Goal: Task Accomplishment & Management: Use online tool/utility

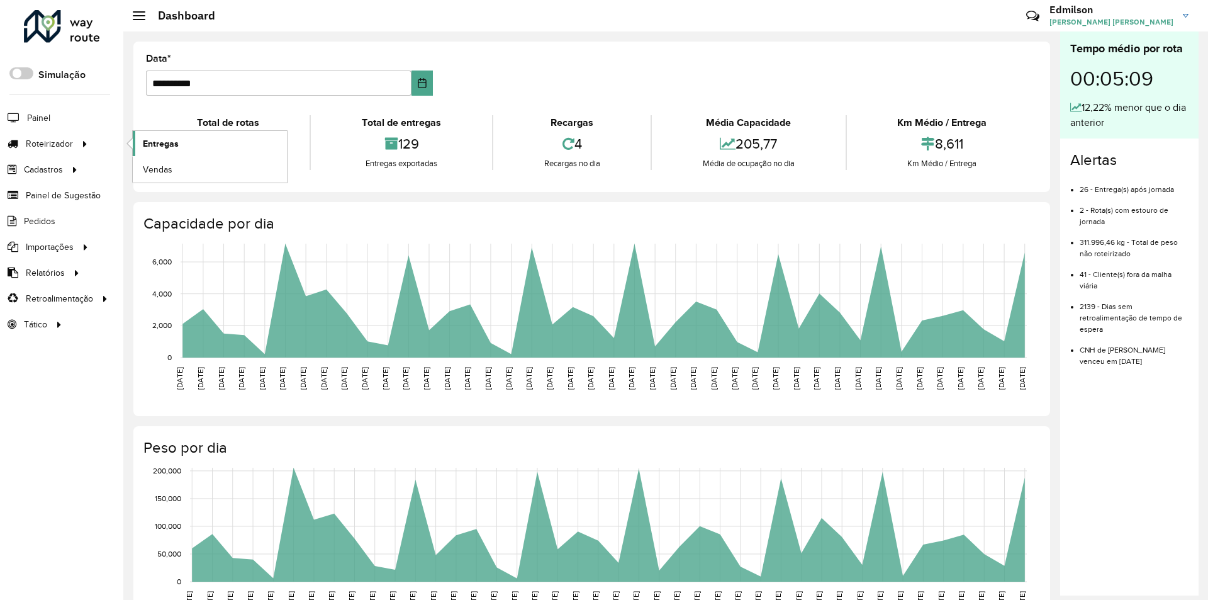
click at [166, 145] on span "Entregas" at bounding box center [161, 143] width 36 height 13
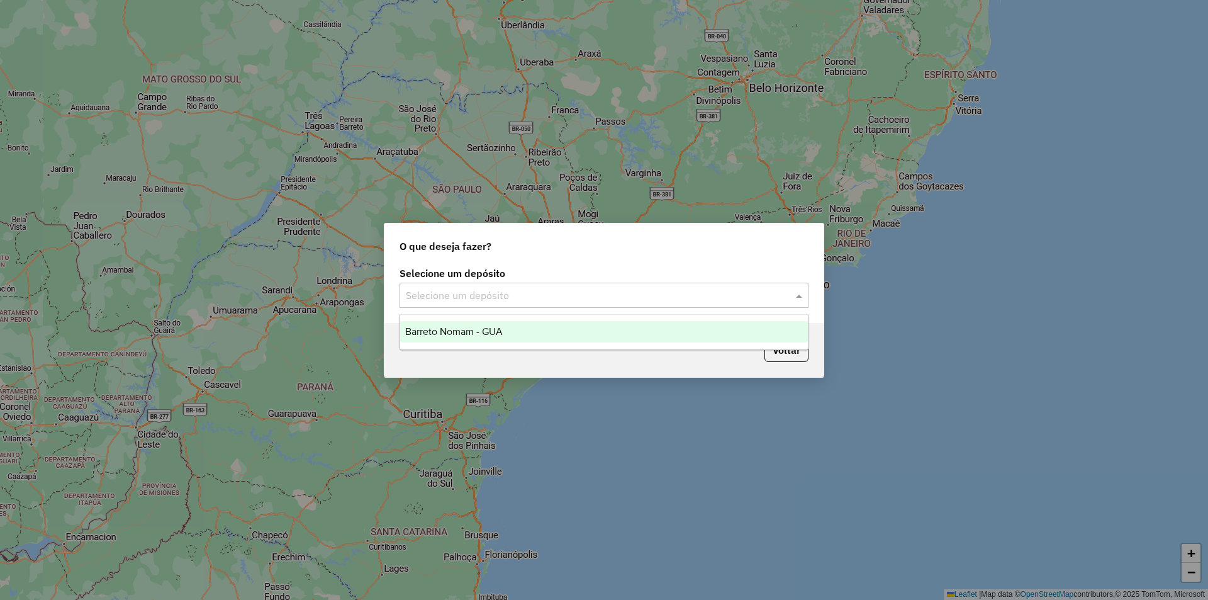
click at [519, 302] on input "text" at bounding box center [591, 295] width 371 height 15
click at [505, 334] on div "Barreto Nomam - GUA" at bounding box center [604, 331] width 408 height 21
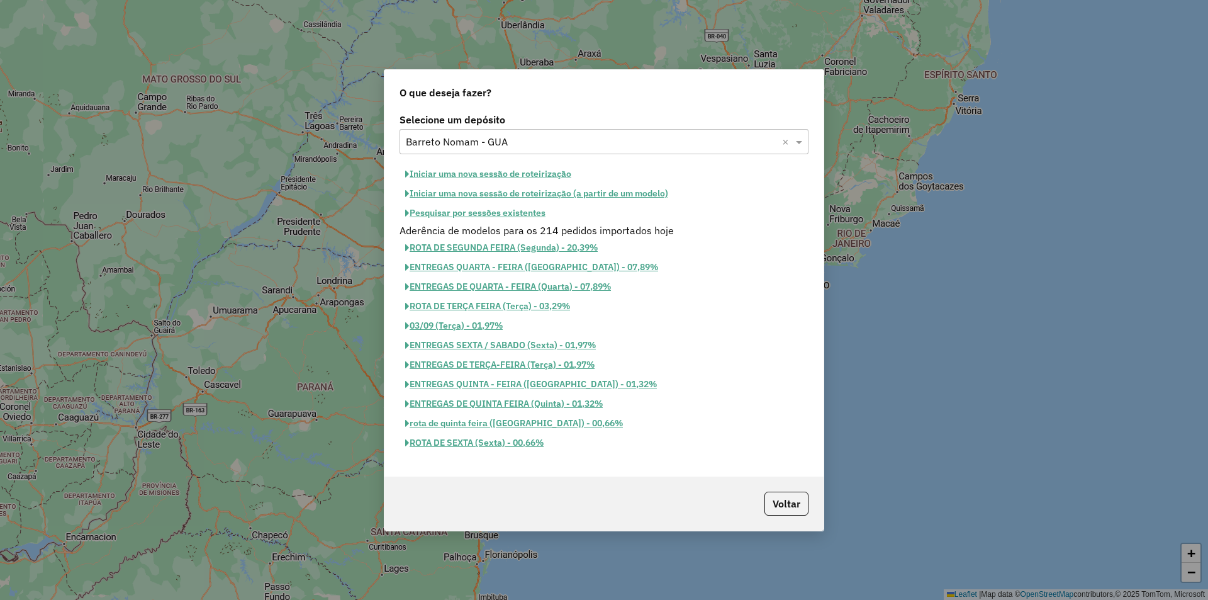
click at [516, 169] on button "Iniciar uma nova sessão de roteirização" at bounding box center [488, 174] width 177 height 20
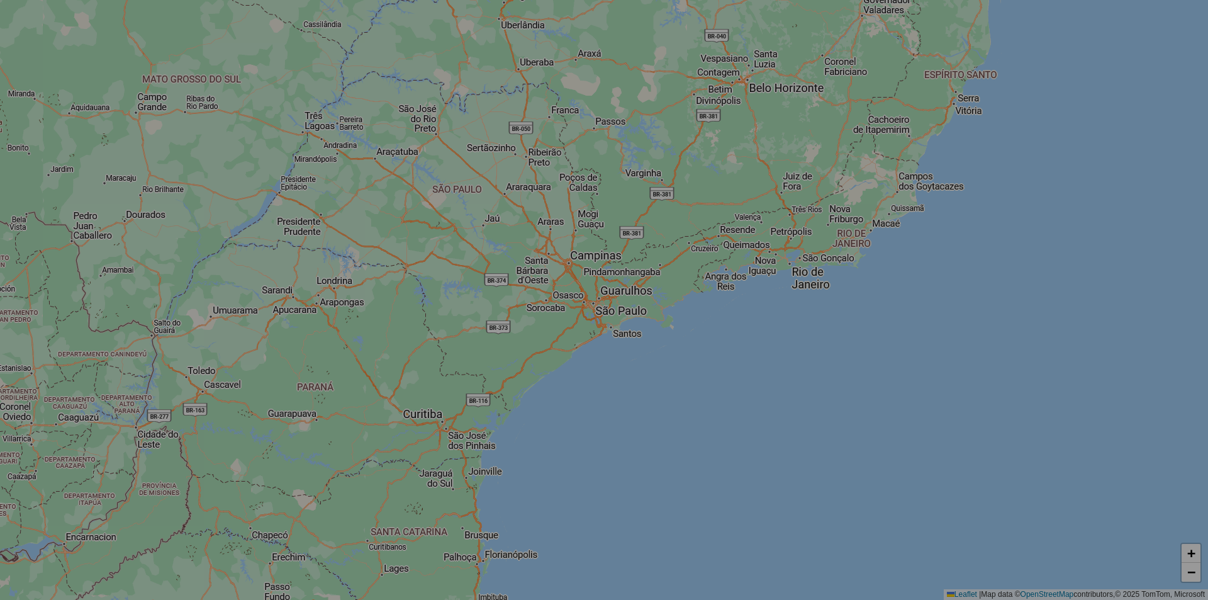
select select "*"
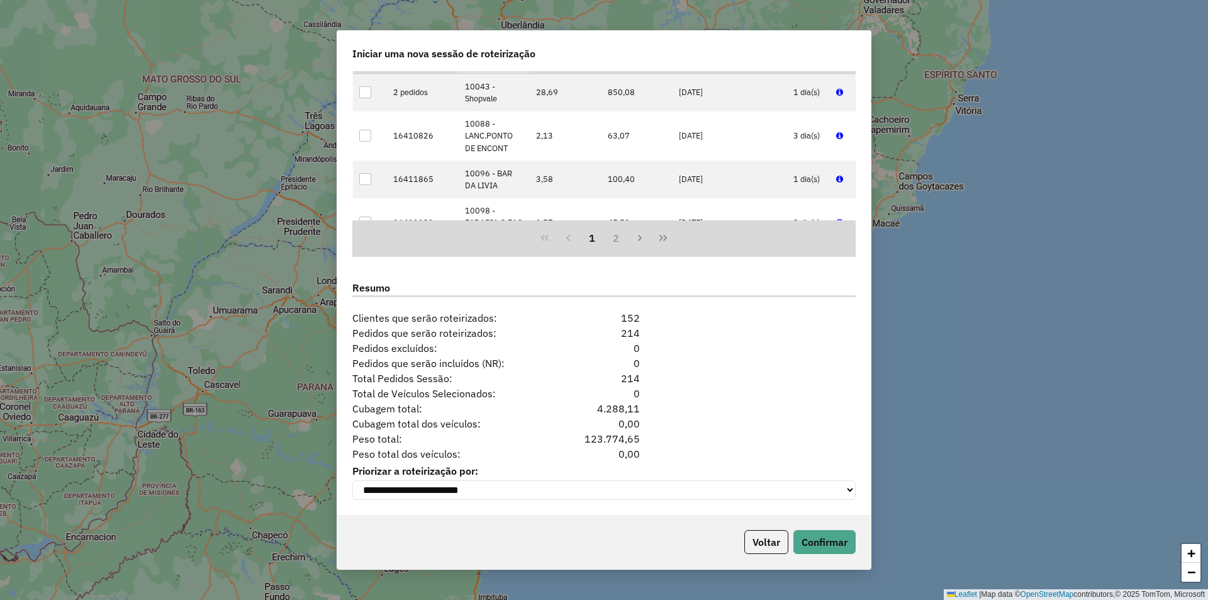
scroll to position [1412, 0]
drag, startPoint x: 828, startPoint y: 551, endPoint x: 829, endPoint y: 533, distance: 18.3
click at [828, 544] on button "Confirmar" at bounding box center [825, 542] width 62 height 24
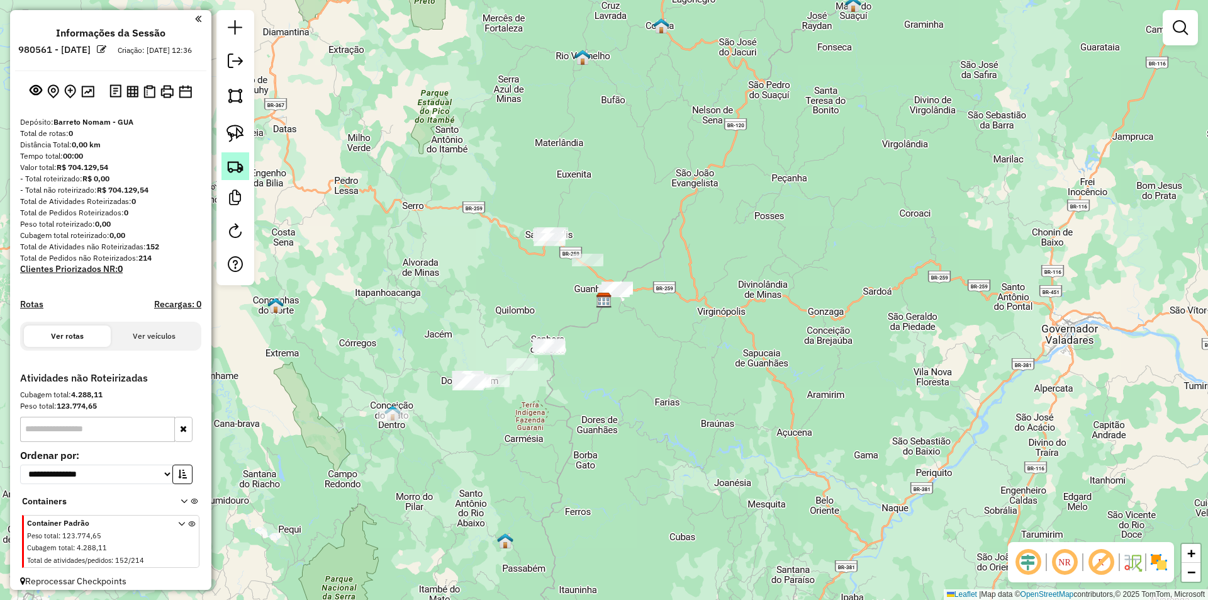
click at [235, 171] on img at bounding box center [236, 166] width 18 height 18
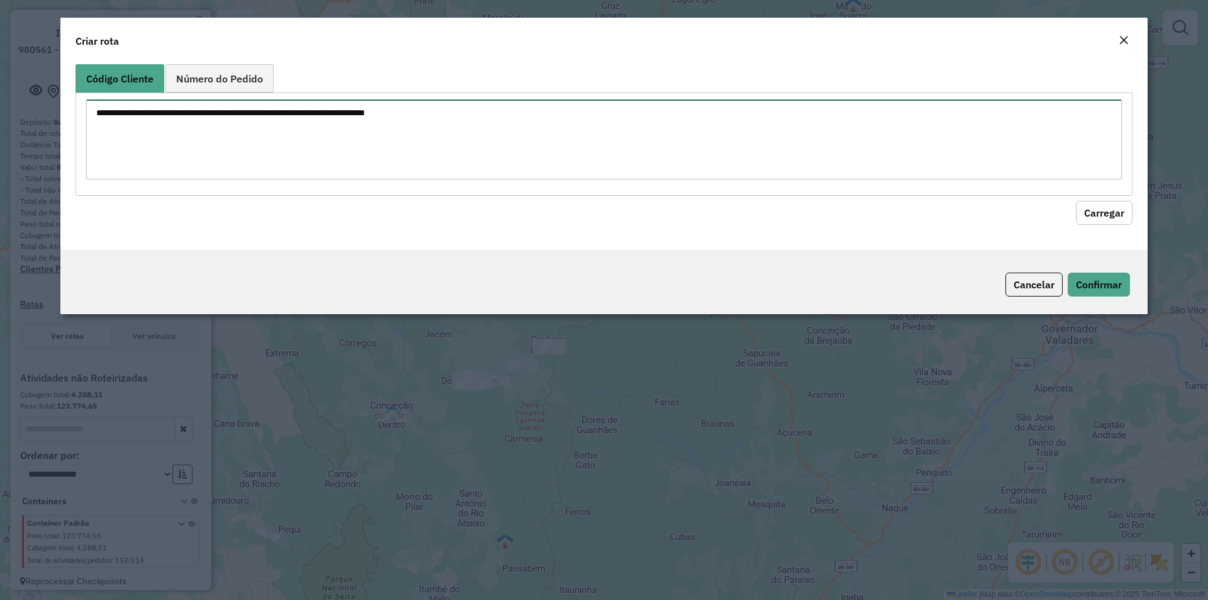
click at [222, 132] on textarea at bounding box center [604, 139] width 1036 height 80
paste textarea "***** **** ****"
type textarea "***** **** ****"
click at [1106, 209] on button "Carregar" at bounding box center [1104, 213] width 57 height 24
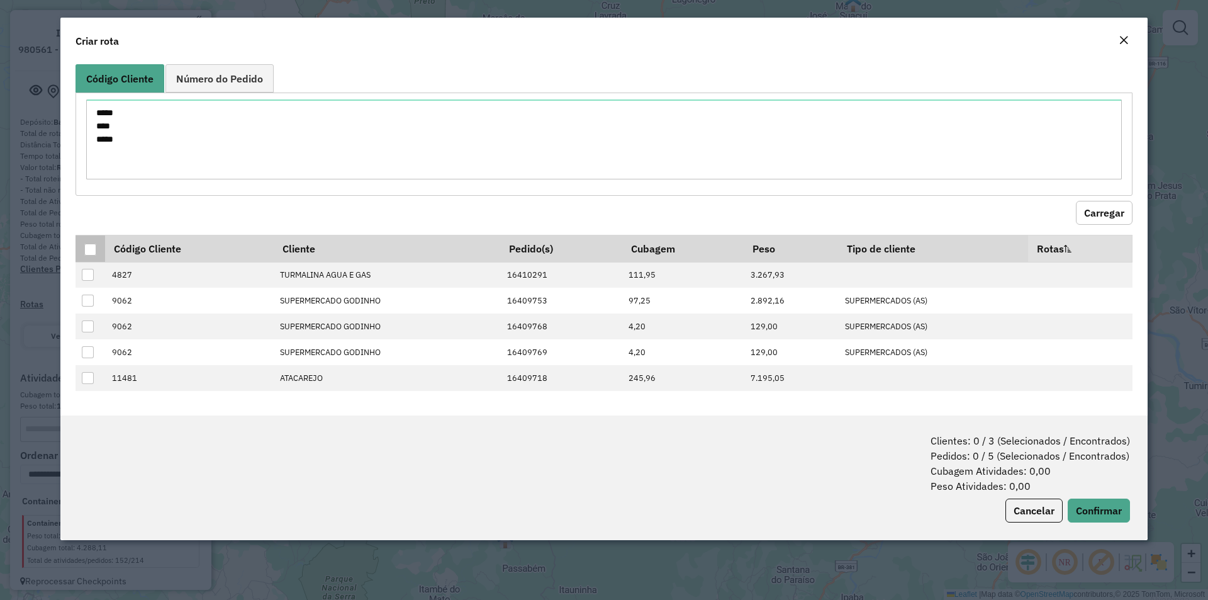
click at [91, 244] on div at bounding box center [90, 250] width 12 height 12
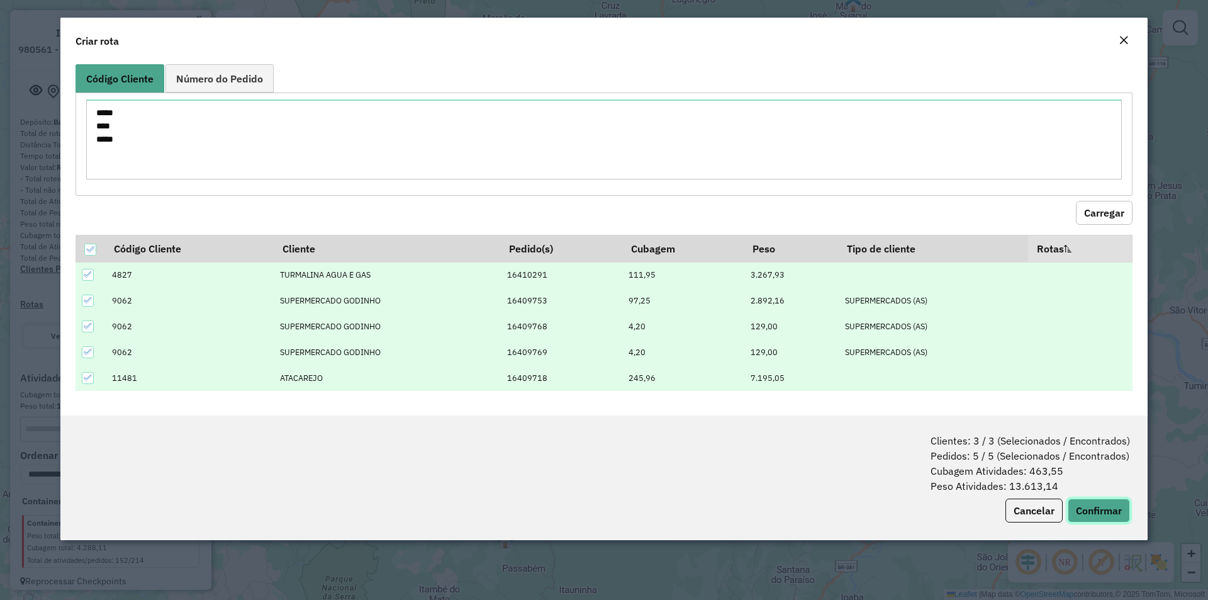
click at [1102, 507] on button "Confirmar" at bounding box center [1099, 510] width 62 height 24
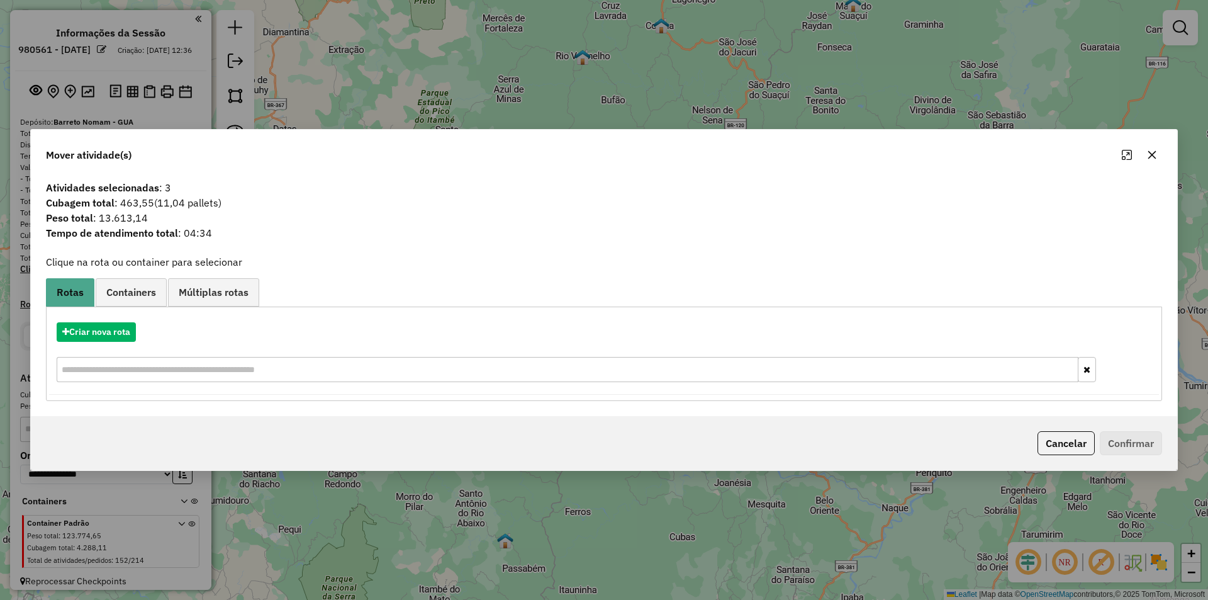
click at [168, 369] on input "text" at bounding box center [568, 369] width 1022 height 25
click at [110, 336] on button "Criar nova rota" at bounding box center [96, 332] width 79 height 20
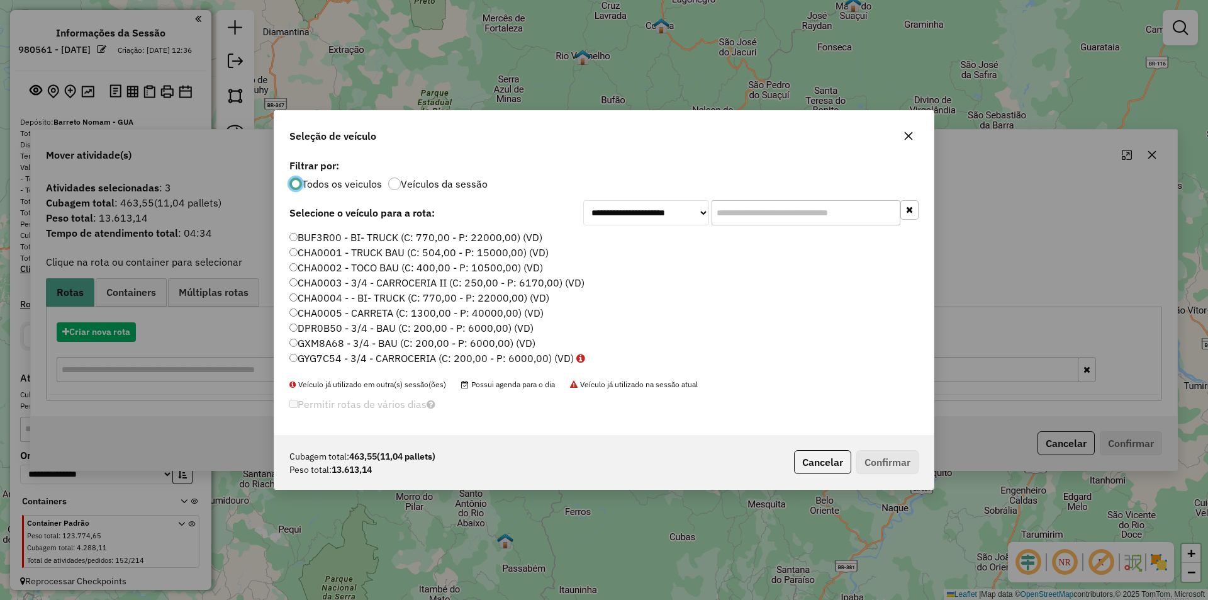
scroll to position [7, 4]
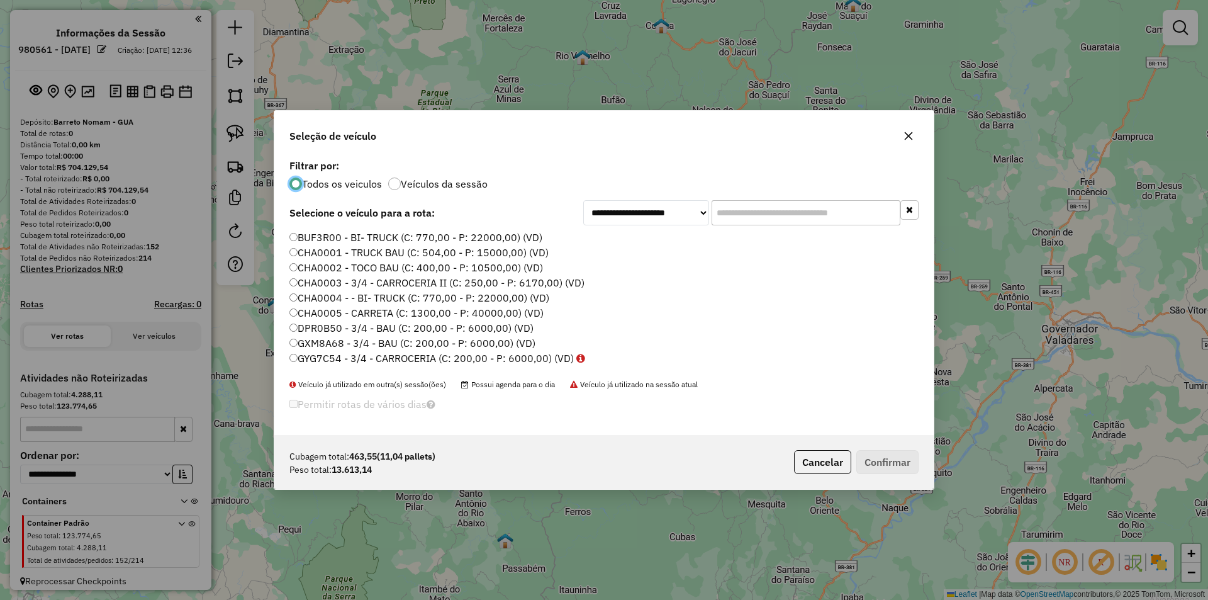
click at [354, 253] on label "CHA0001 - TRUCK BAU (C: 504,00 - P: 15000,00) (VD)" at bounding box center [418, 252] width 259 height 15
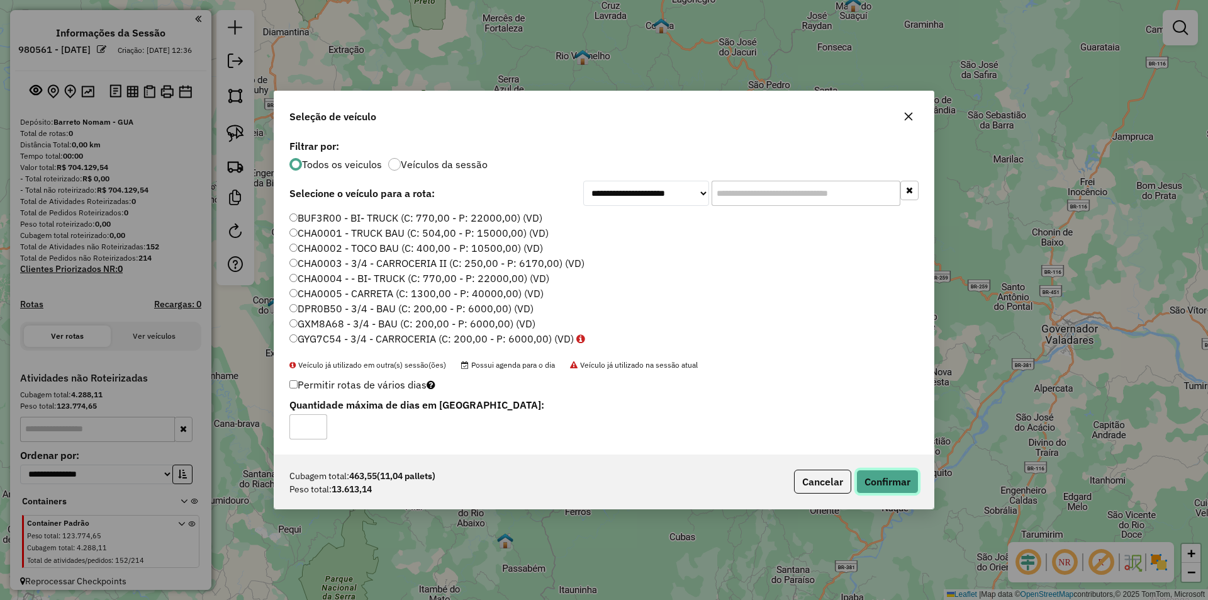
click at [874, 484] on button "Confirmar" at bounding box center [888, 481] width 62 height 24
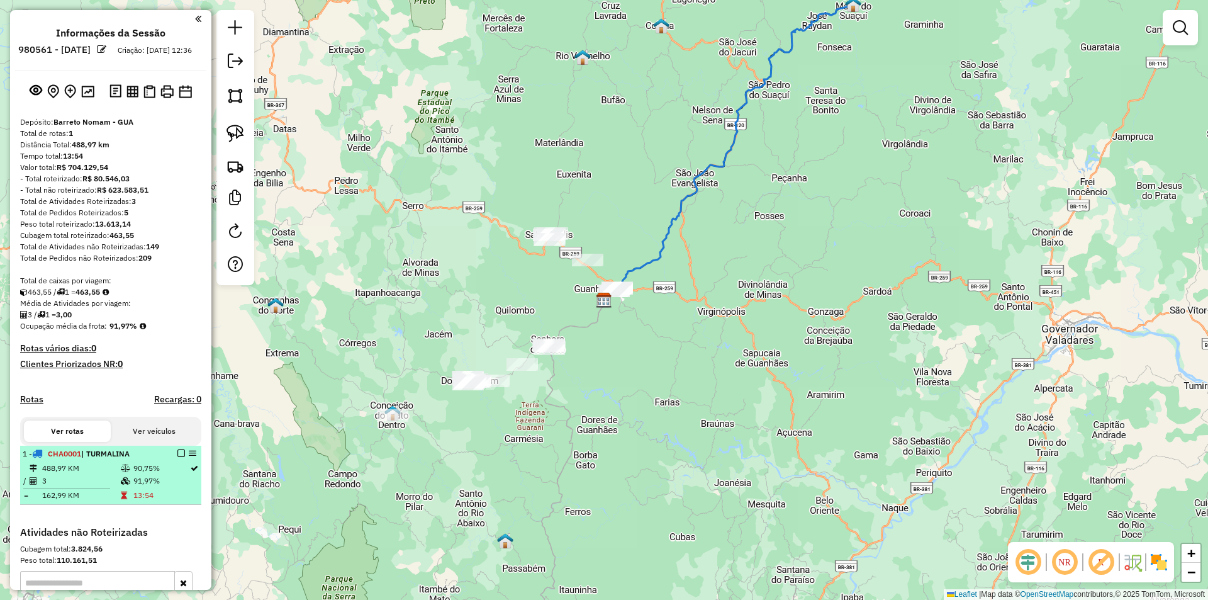
select select "**********"
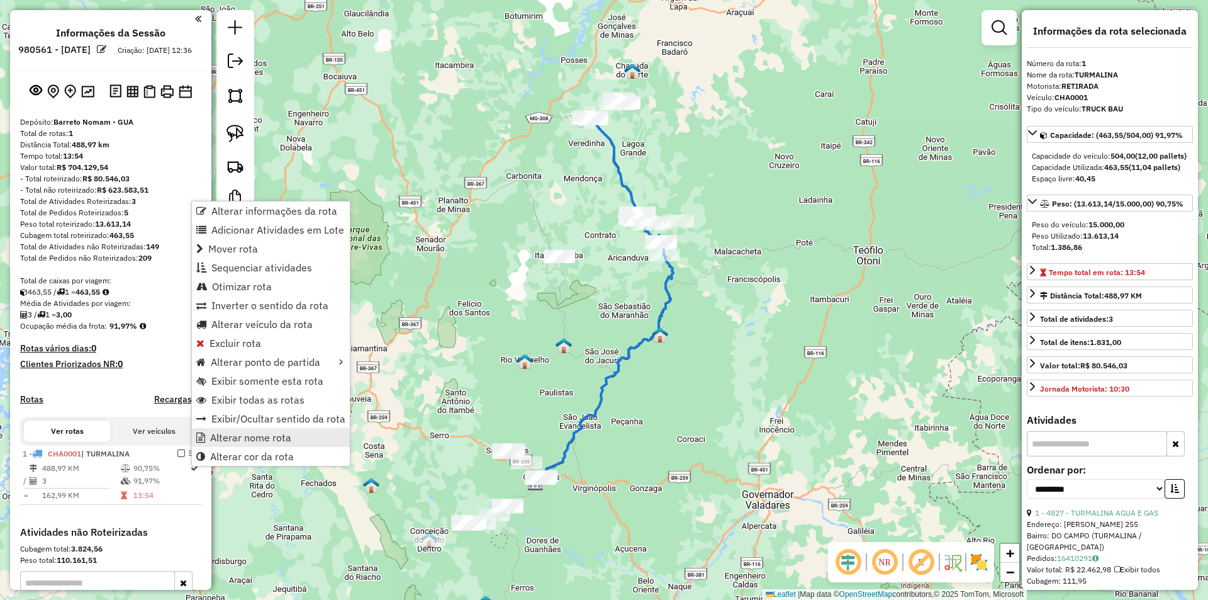
click at [275, 440] on span "Alterar nome rota" at bounding box center [250, 437] width 81 height 10
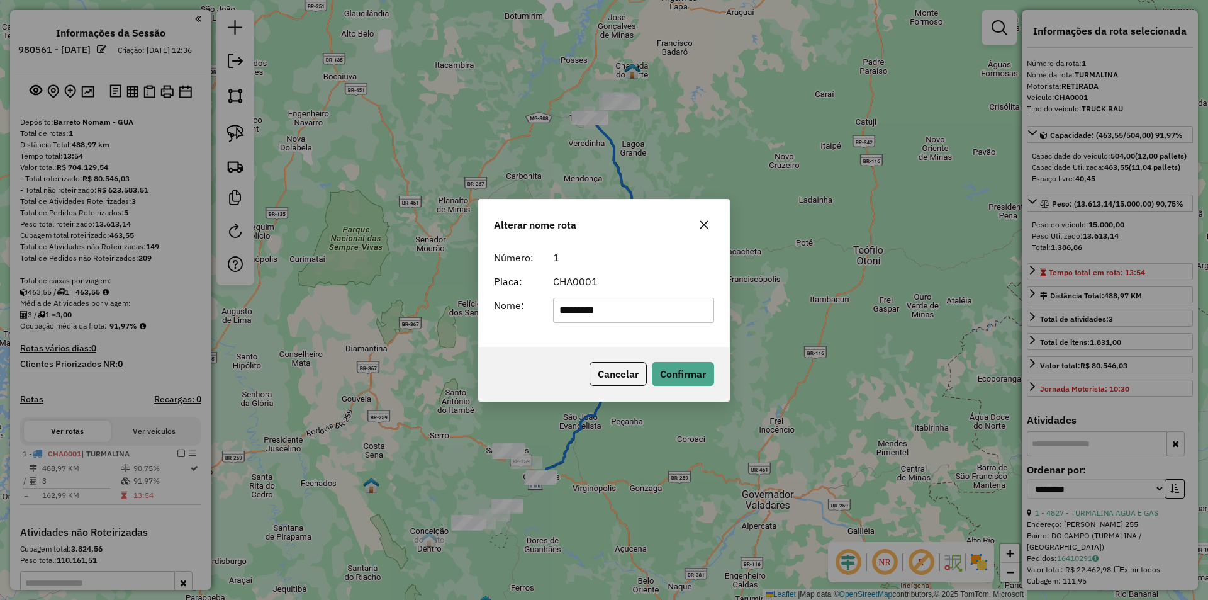
click at [643, 308] on input "*********" at bounding box center [634, 310] width 162 height 25
type input "**********"
click at [692, 376] on button "Confirmar" at bounding box center [683, 374] width 62 height 24
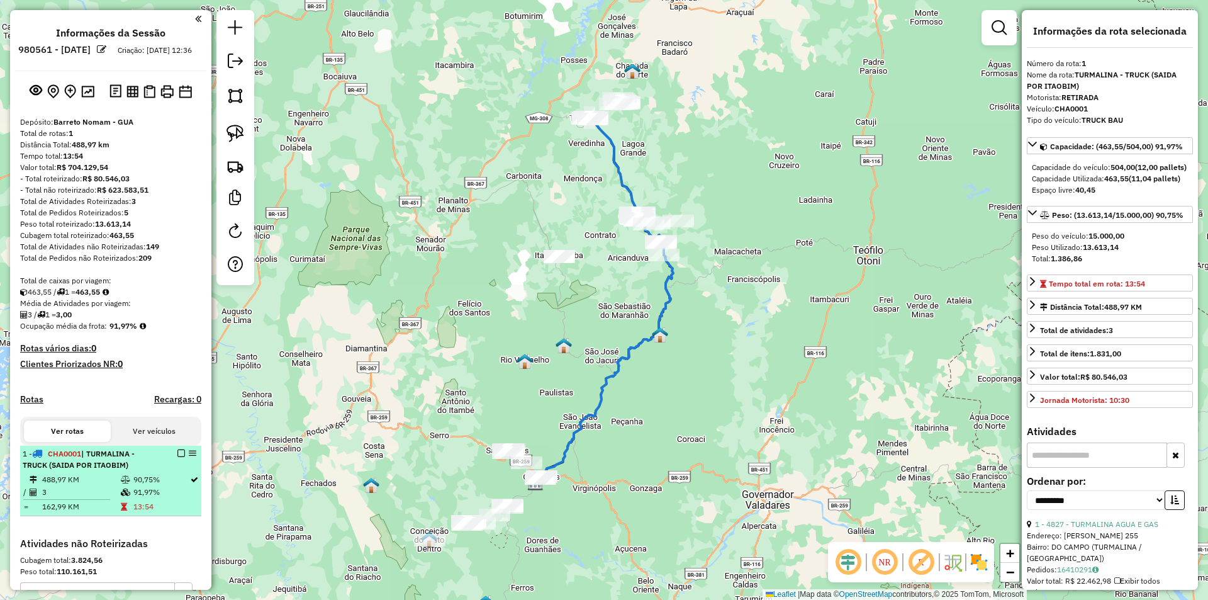
click at [177, 457] on em at bounding box center [181, 453] width 8 height 8
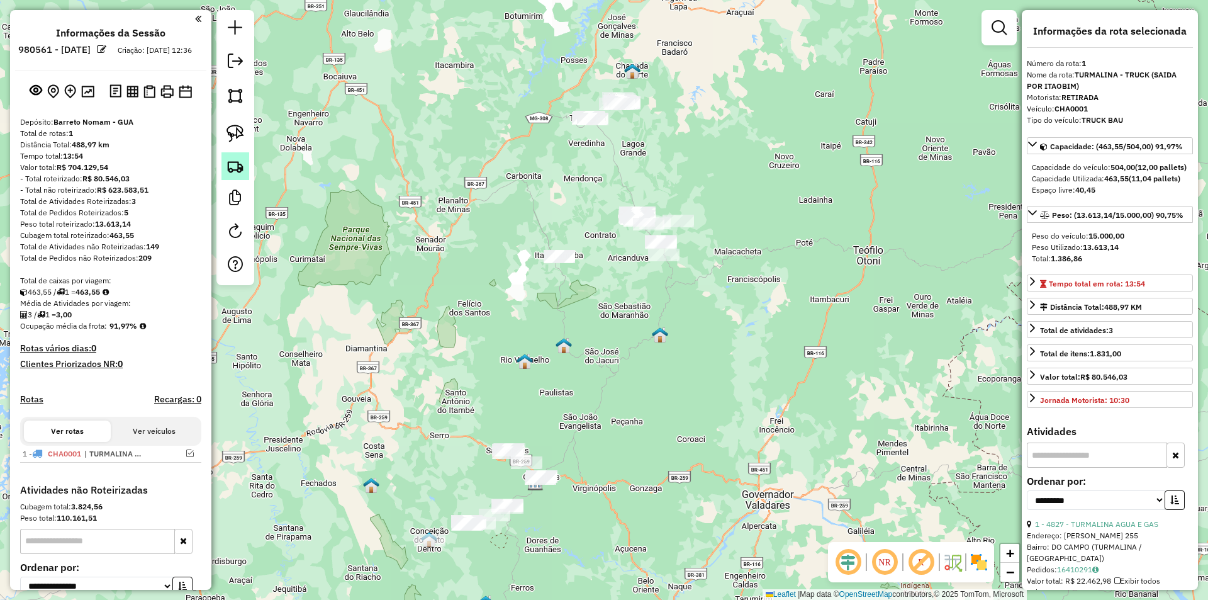
click at [239, 159] on img at bounding box center [236, 166] width 18 height 18
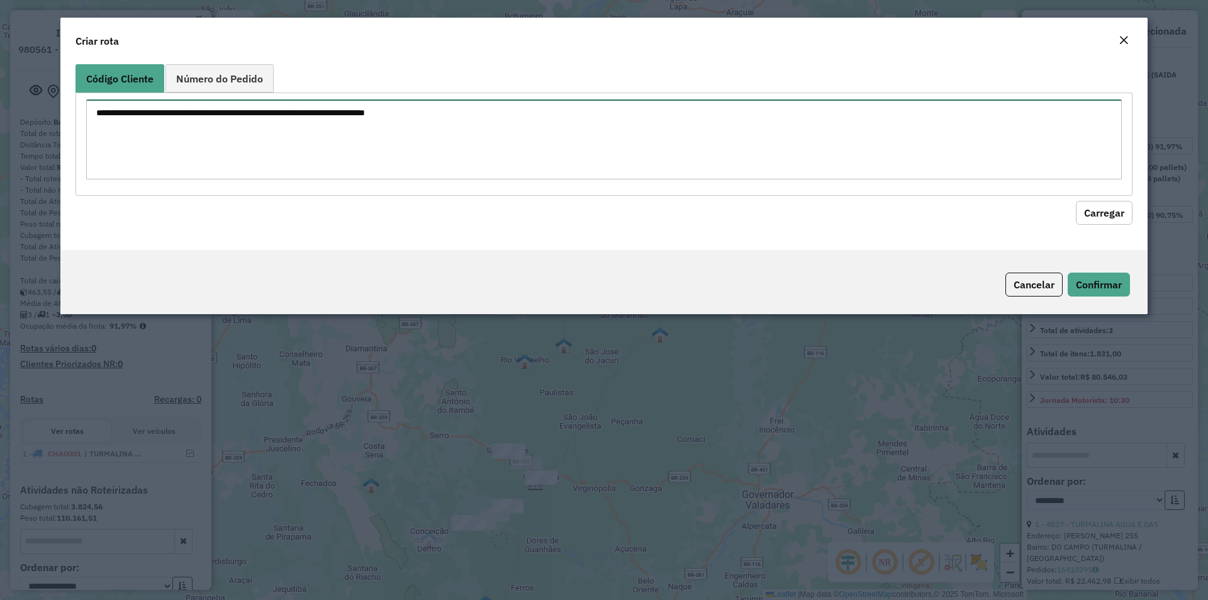
click at [239, 159] on textarea at bounding box center [604, 139] width 1036 height 80
paste textarea "***** ***** **** **** **** **** *****"
type textarea "***** ***** **** **** **** **** *****"
click at [1094, 205] on button "Carregar" at bounding box center [1104, 213] width 57 height 24
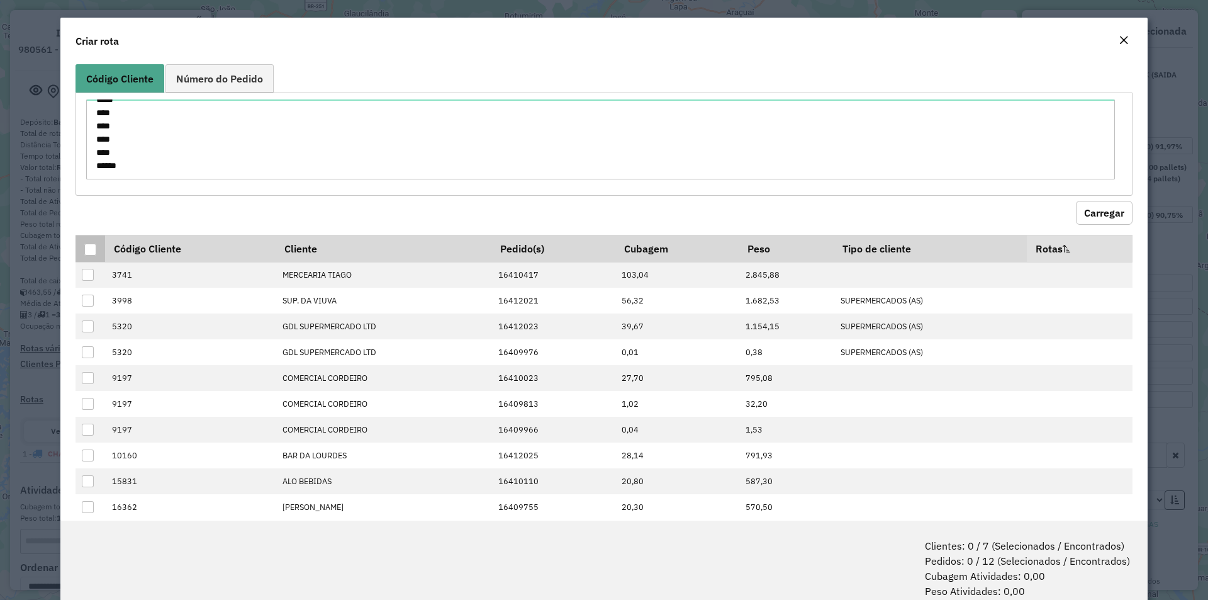
click at [91, 249] on div at bounding box center [90, 250] width 12 height 12
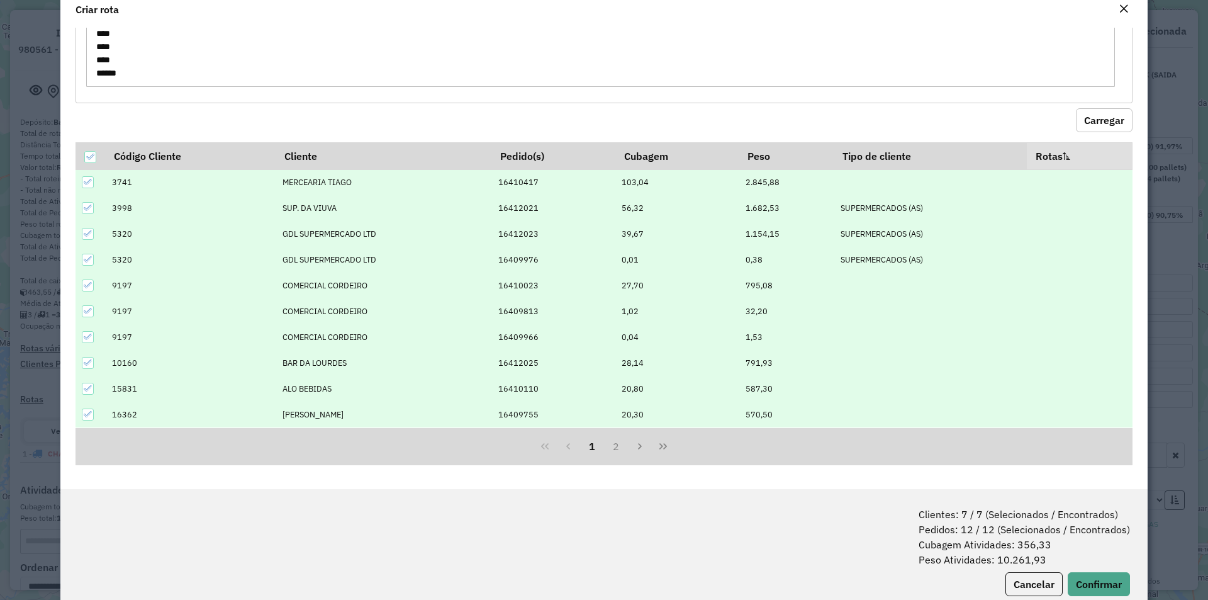
scroll to position [63, 0]
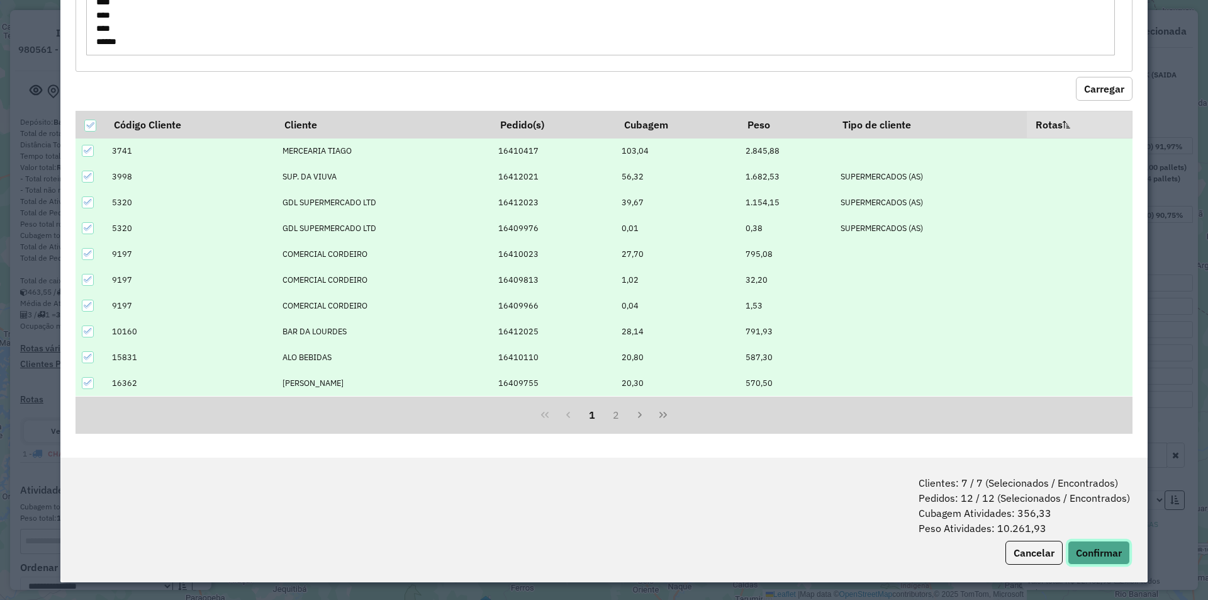
click at [1093, 561] on button "Confirmar" at bounding box center [1099, 553] width 62 height 24
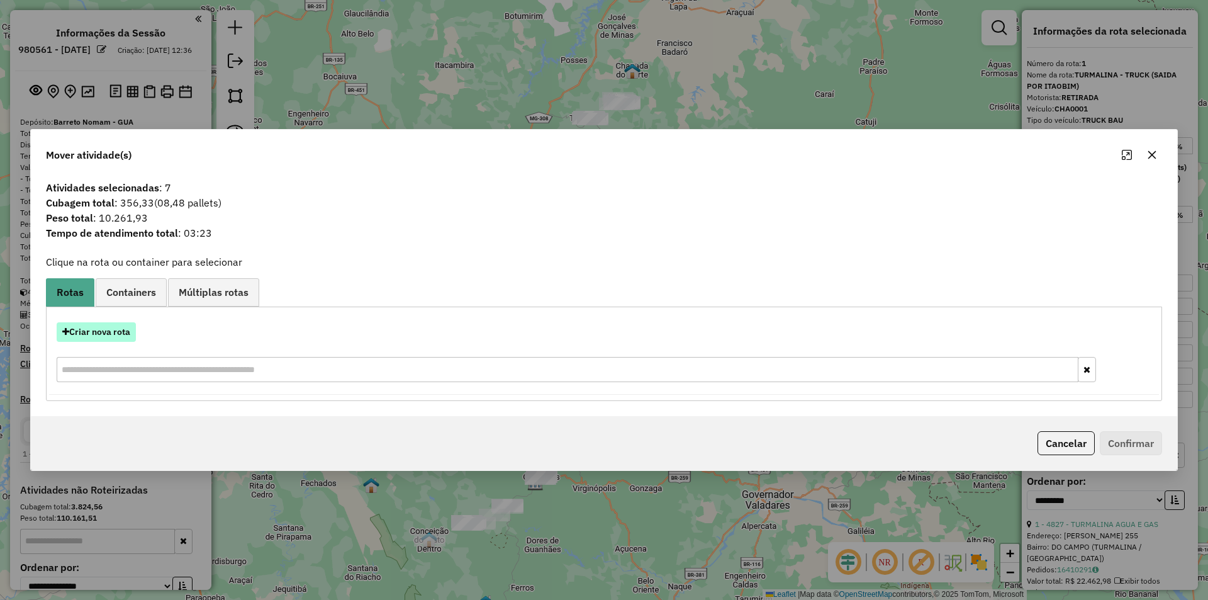
click at [94, 330] on button "Criar nova rota" at bounding box center [96, 332] width 79 height 20
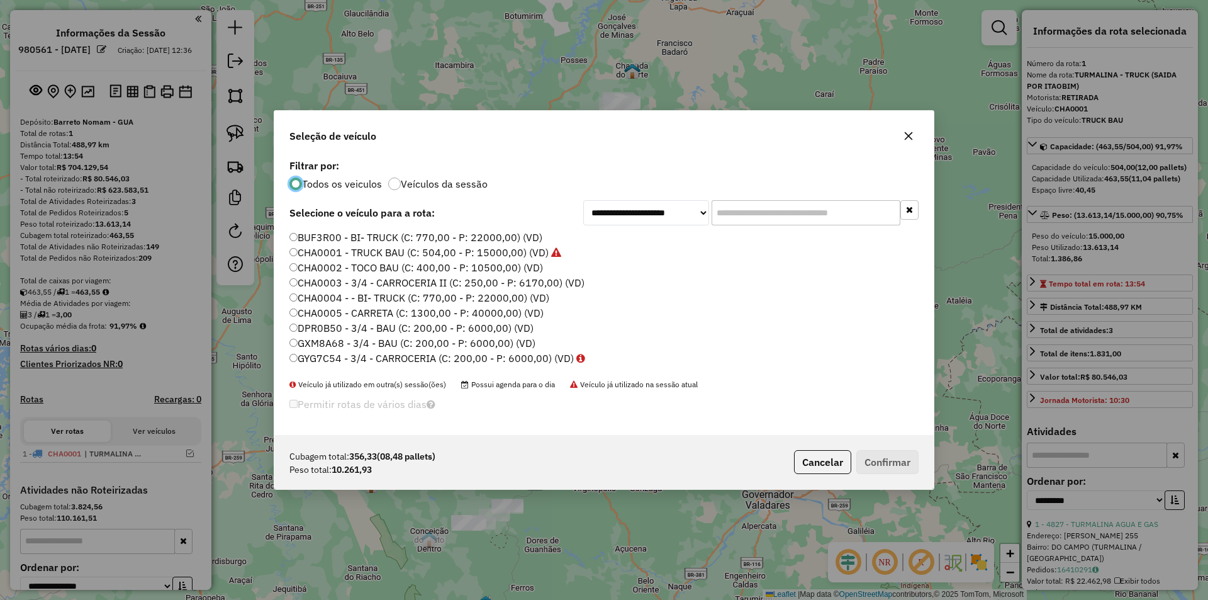
scroll to position [7, 4]
click at [344, 270] on label "CHA0002 - TOCO BAU (C: 400,00 - P: 10500,00) (VD)" at bounding box center [416, 267] width 254 height 15
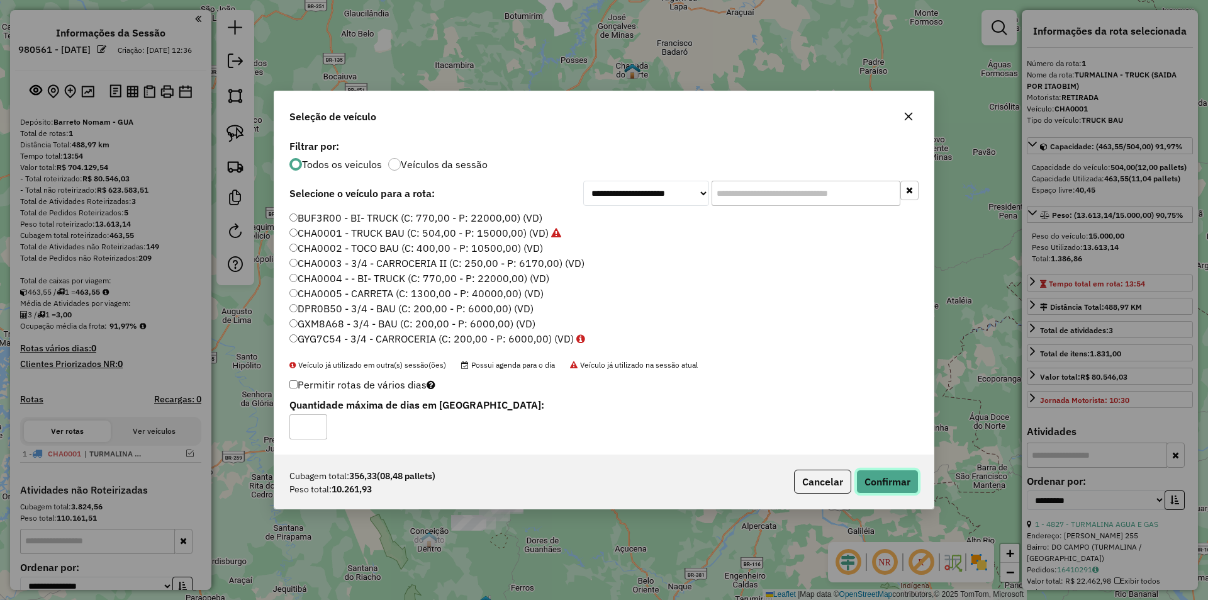
click at [897, 478] on button "Confirmar" at bounding box center [888, 481] width 62 height 24
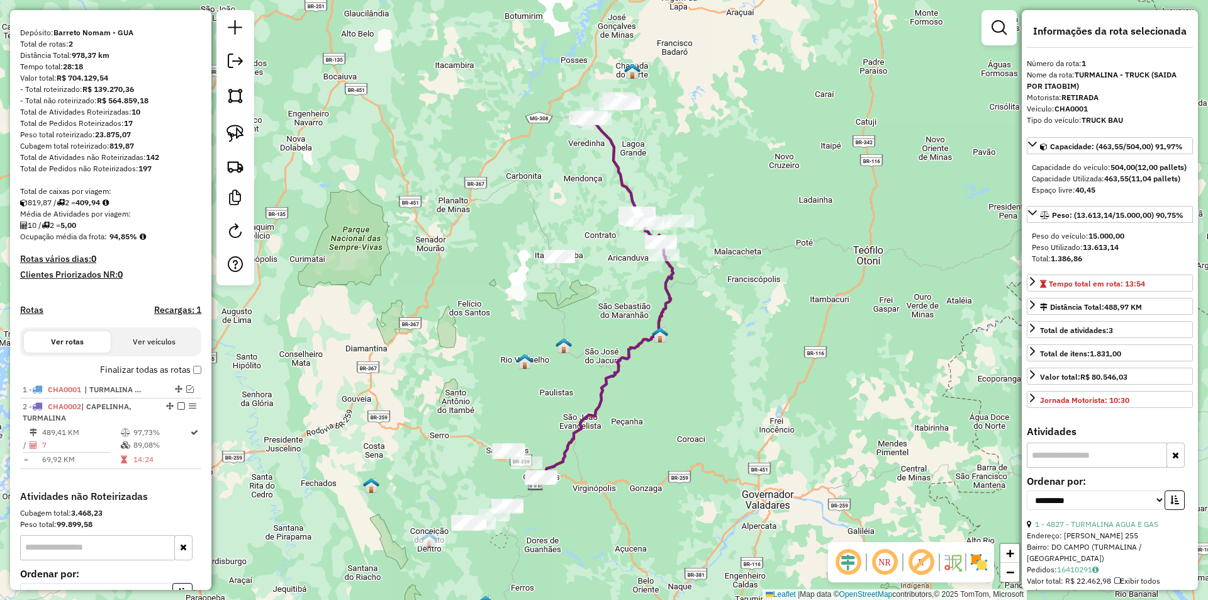
scroll to position [227, 0]
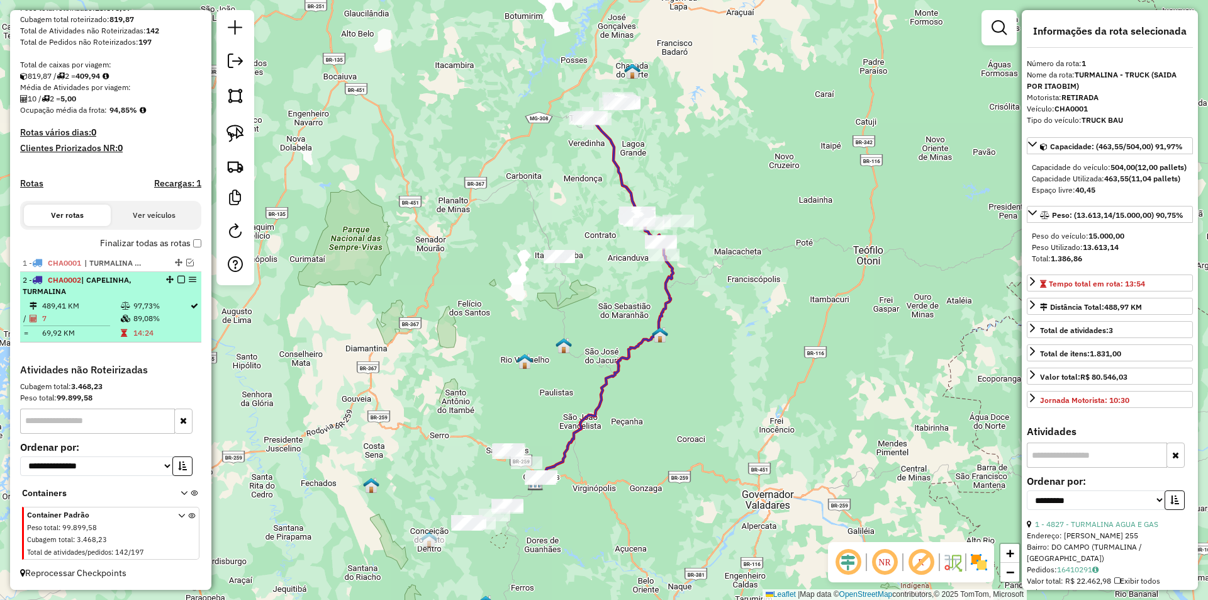
click at [179, 279] on em at bounding box center [181, 280] width 8 height 8
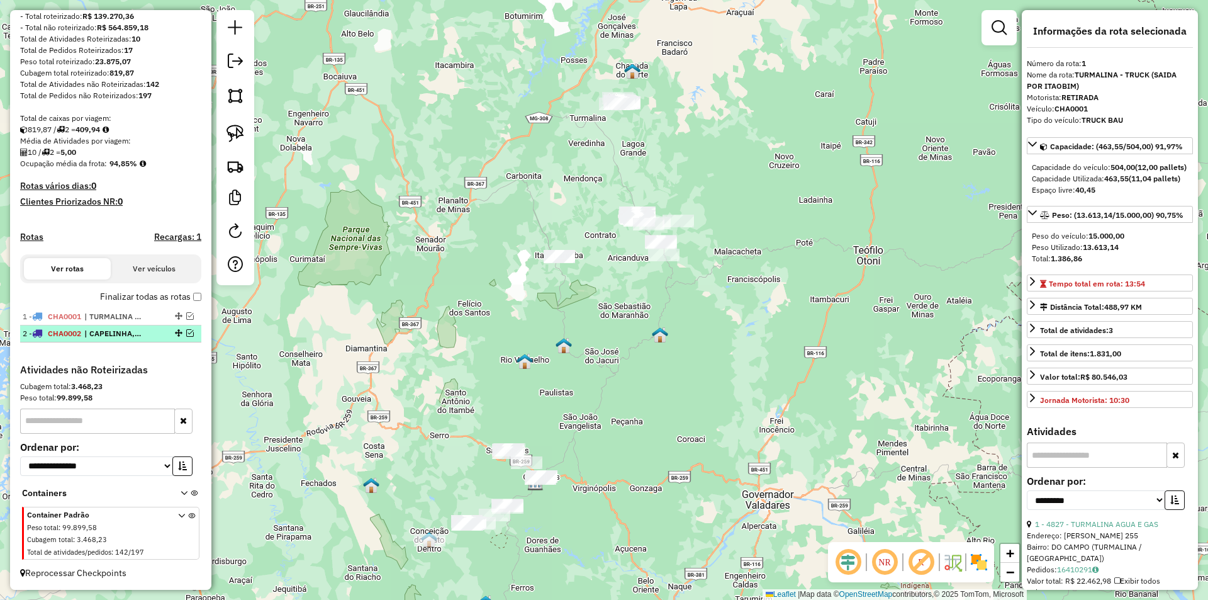
click at [188, 331] on em at bounding box center [190, 333] width 8 height 8
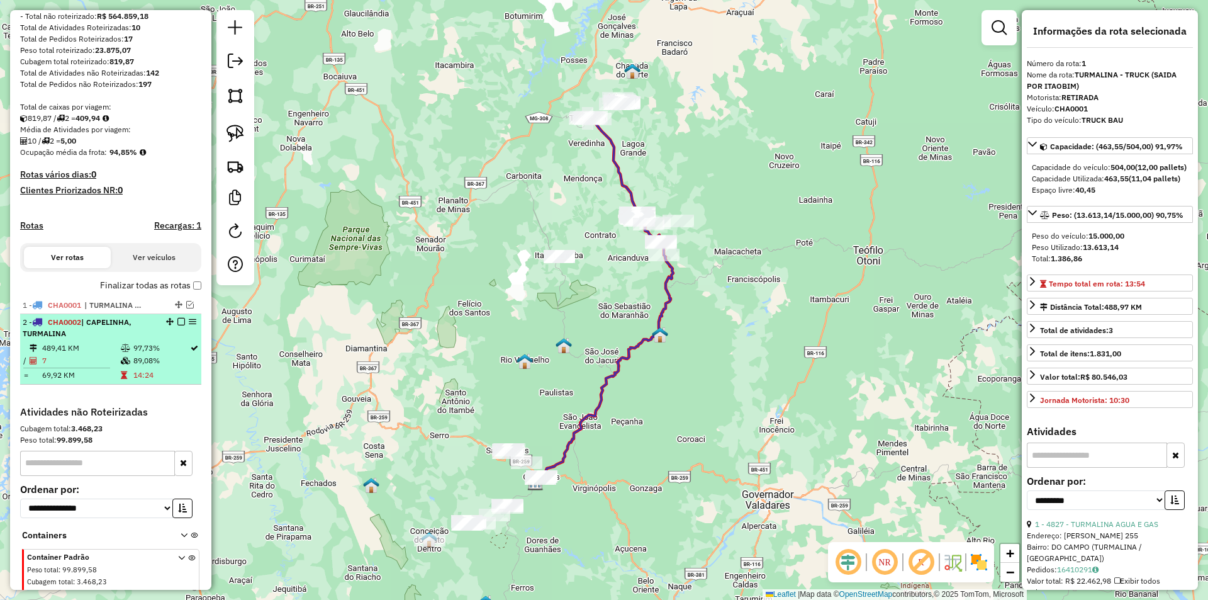
scroll to position [227, 0]
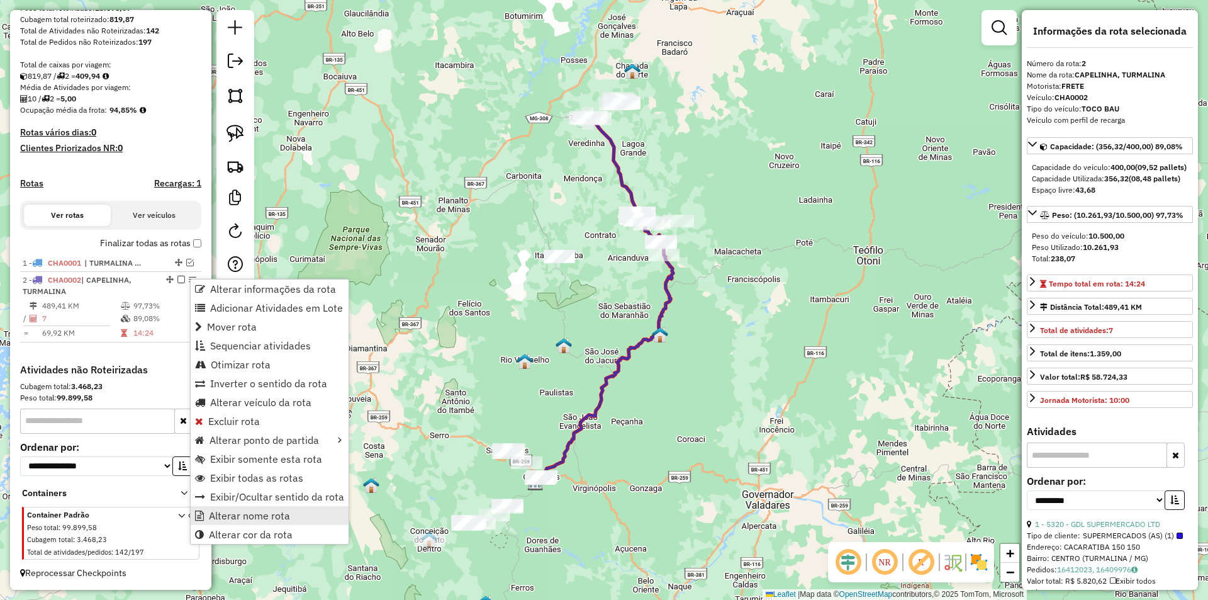
click at [283, 514] on span "Alterar nome rota" at bounding box center [249, 515] width 81 height 10
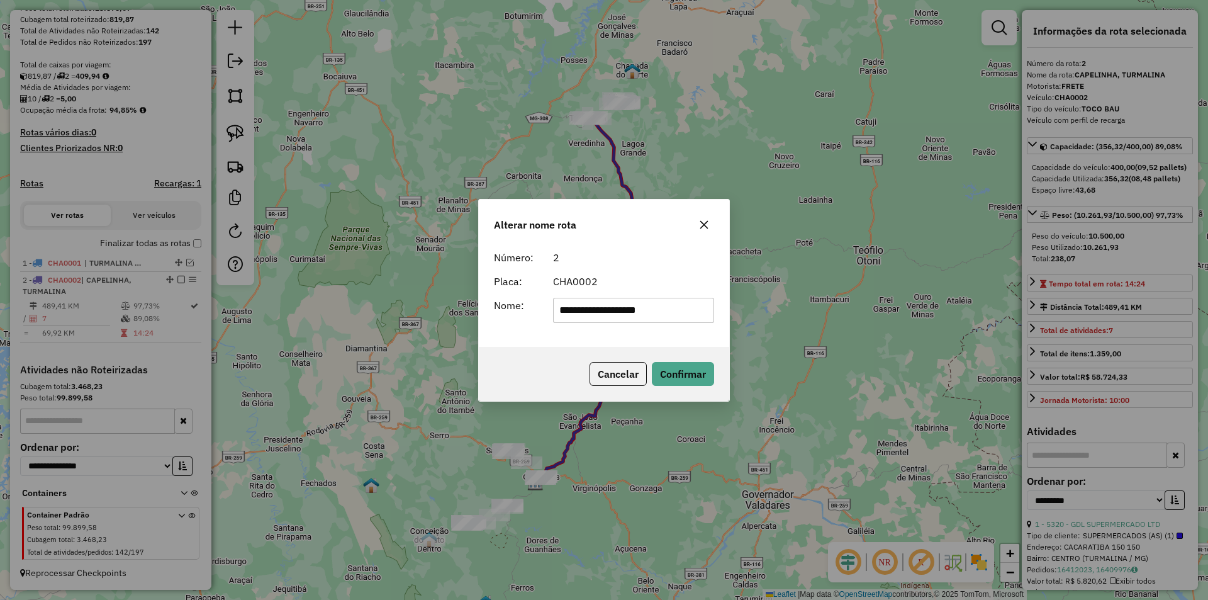
drag, startPoint x: 692, startPoint y: 310, endPoint x: 397, endPoint y: 316, distance: 294.6
click at [397, 316] on div "**********" at bounding box center [604, 300] width 1208 height 600
type input "**********"
click at [694, 371] on button "Confirmar" at bounding box center [683, 374] width 62 height 24
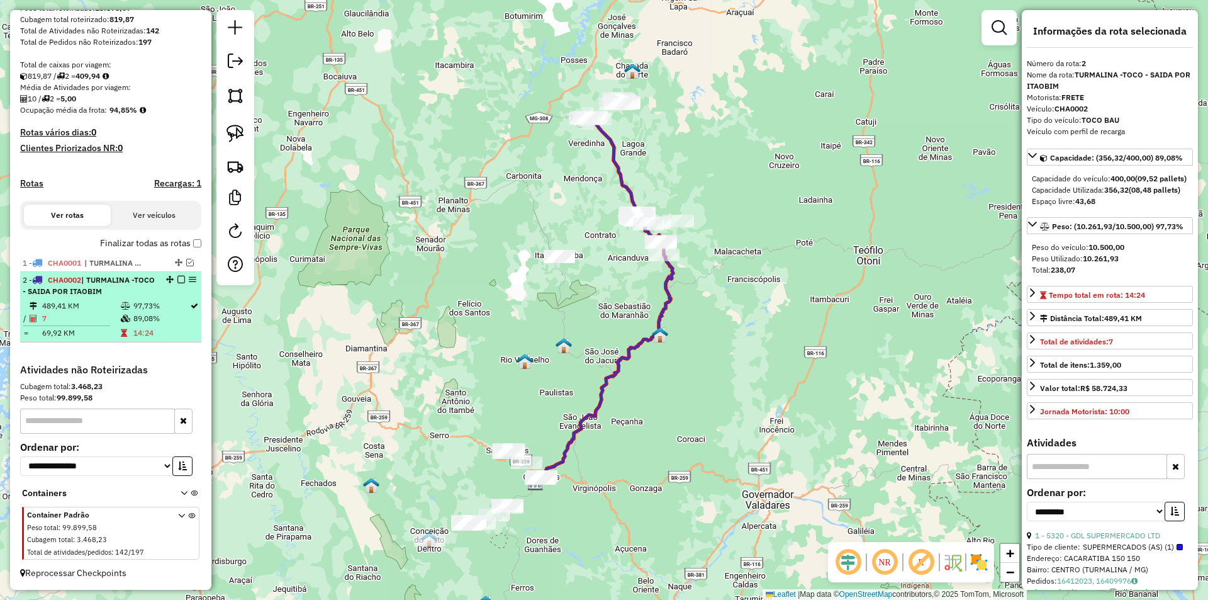
click at [178, 279] on em at bounding box center [181, 280] width 8 height 8
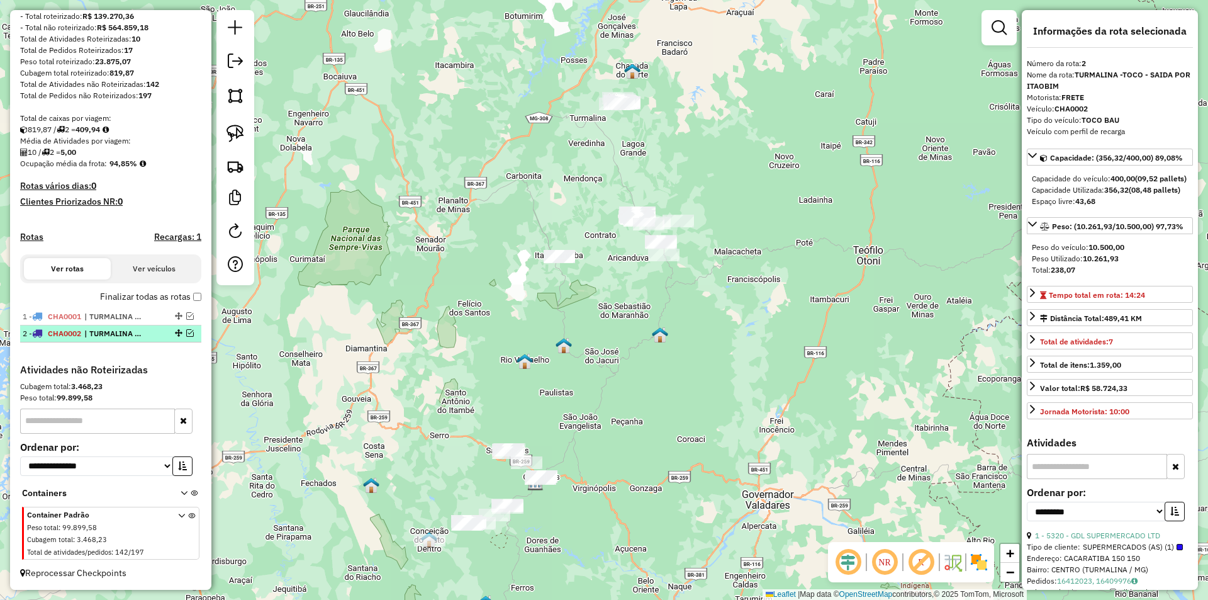
scroll to position [174, 0]
click at [235, 60] on em at bounding box center [235, 60] width 15 height 15
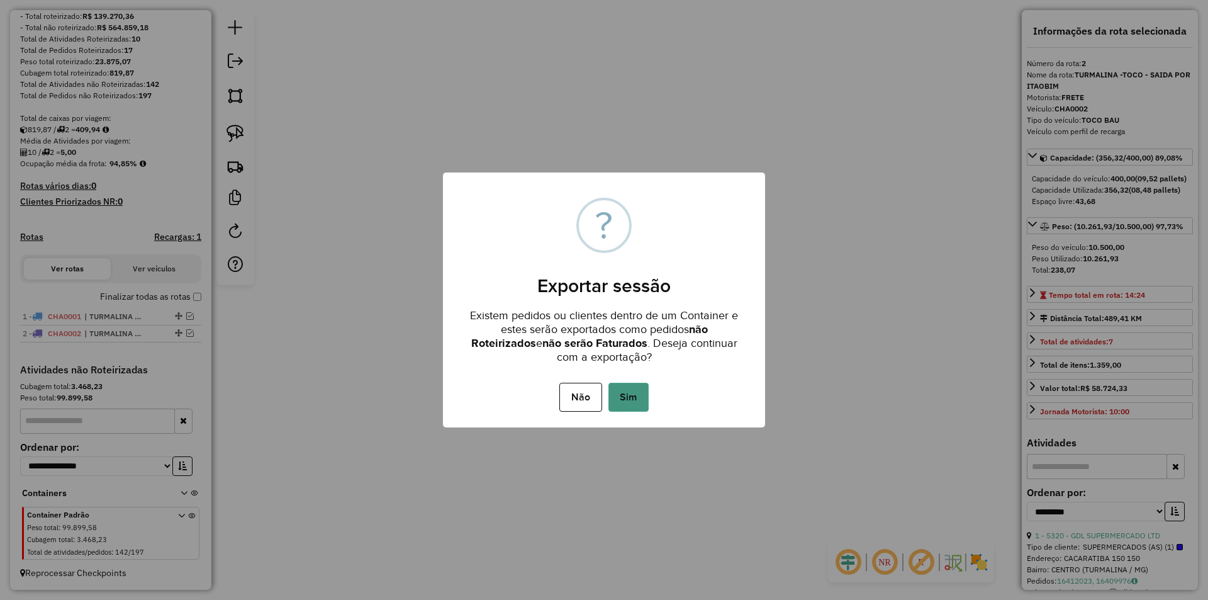
click at [619, 393] on button "Sim" at bounding box center [629, 397] width 40 height 29
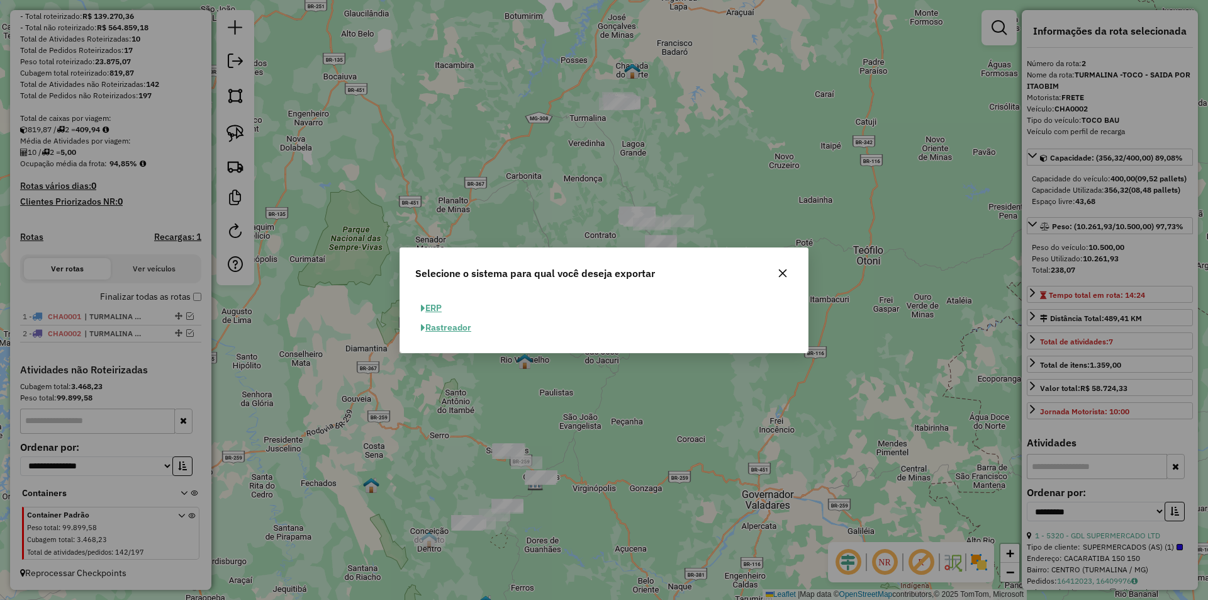
click at [436, 305] on button "ERP" at bounding box center [431, 308] width 32 height 20
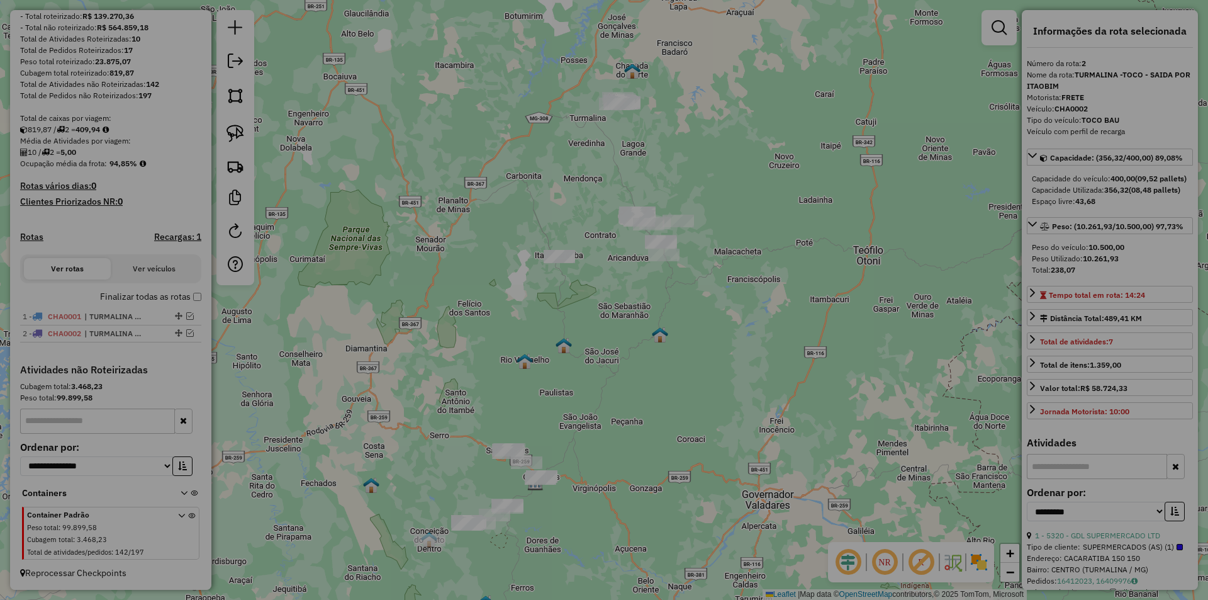
select select "**"
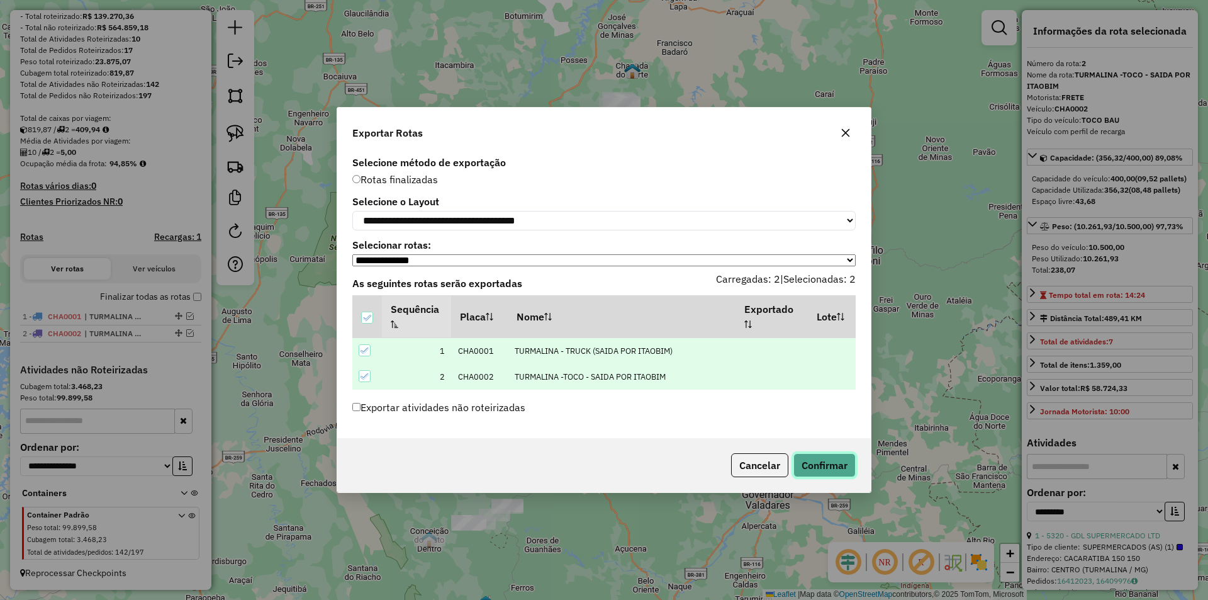
click at [823, 469] on button "Confirmar" at bounding box center [825, 465] width 62 height 24
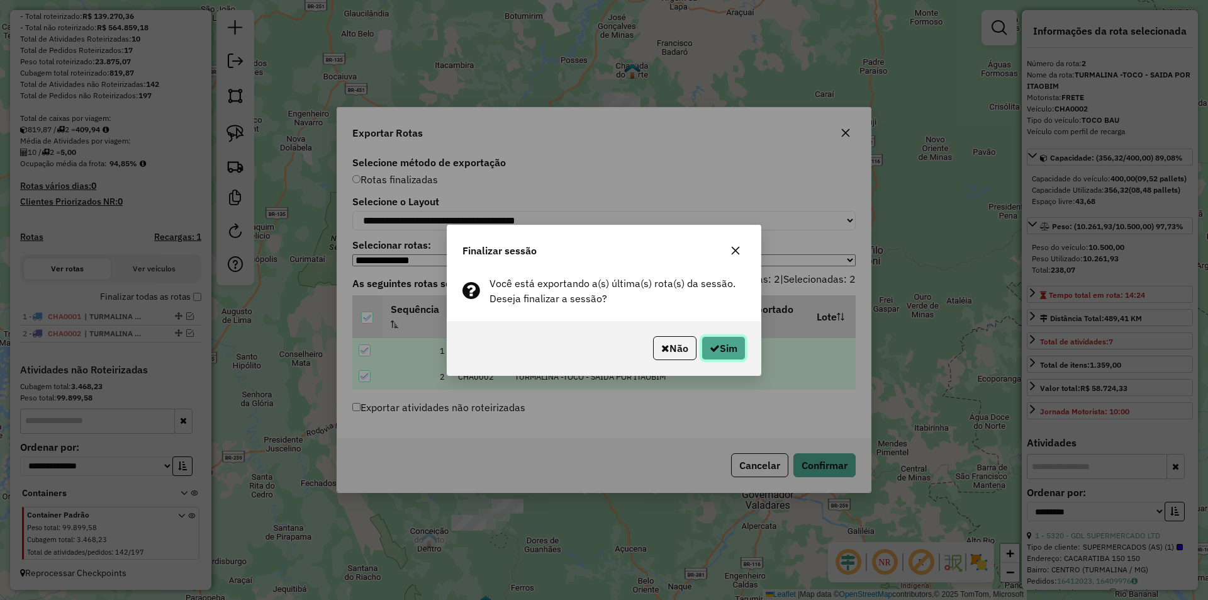
click at [727, 352] on button "Sim" at bounding box center [724, 348] width 44 height 24
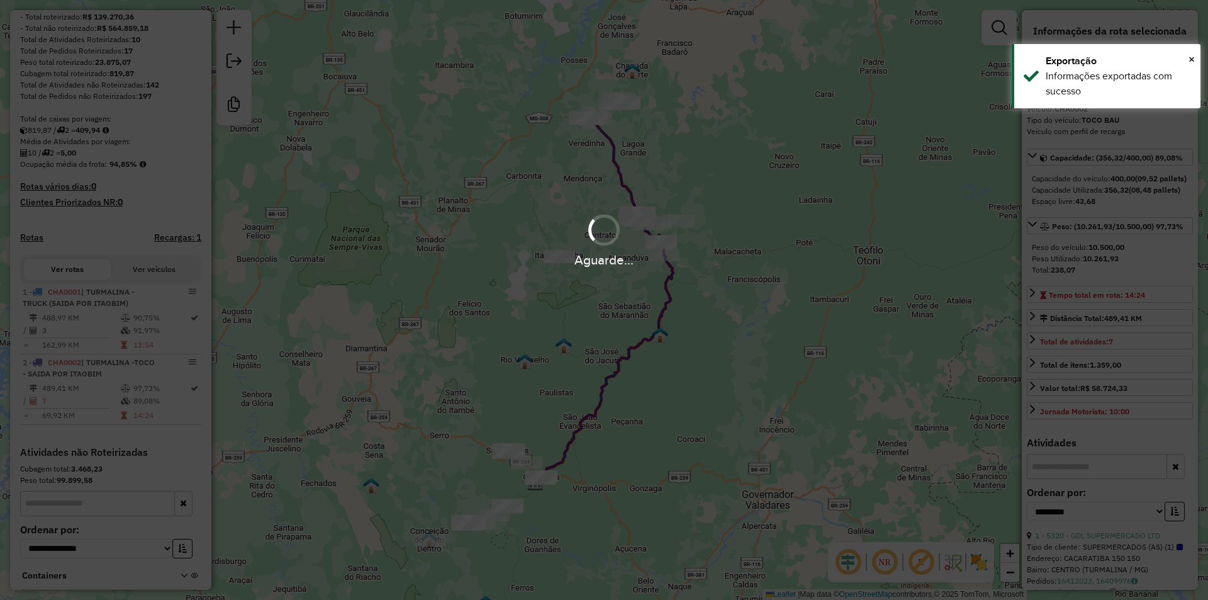
scroll to position [261, 0]
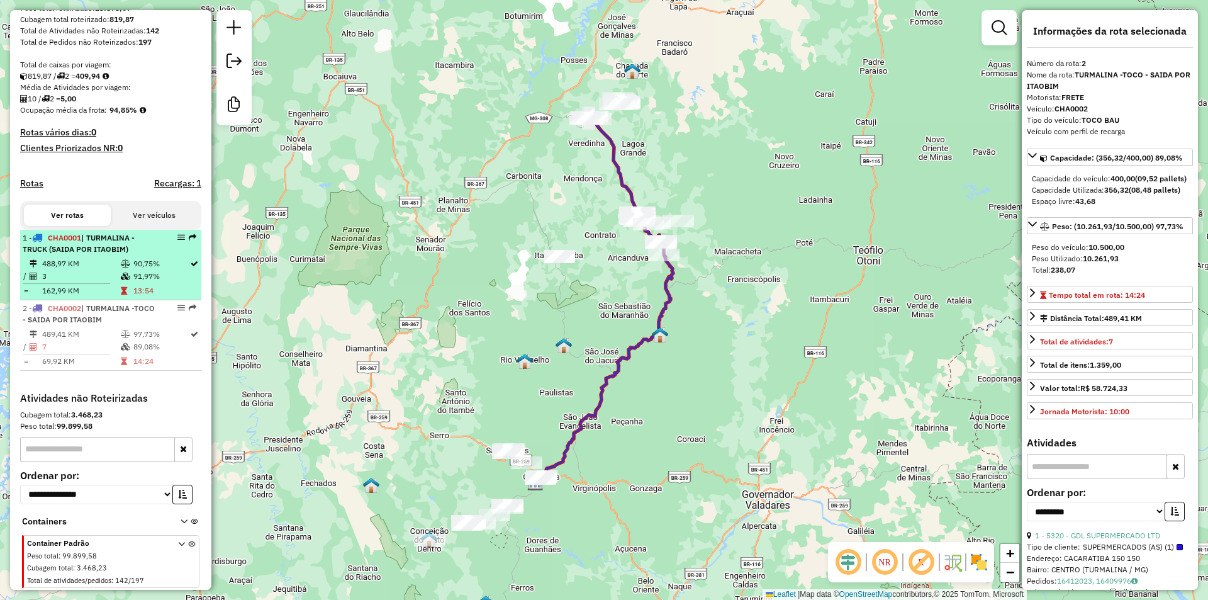
click at [152, 254] on div "1 - CHA0001 | TURMALINA - TRUCK (SAIDA POR ITAOBIM)" at bounding box center [111, 243] width 176 height 23
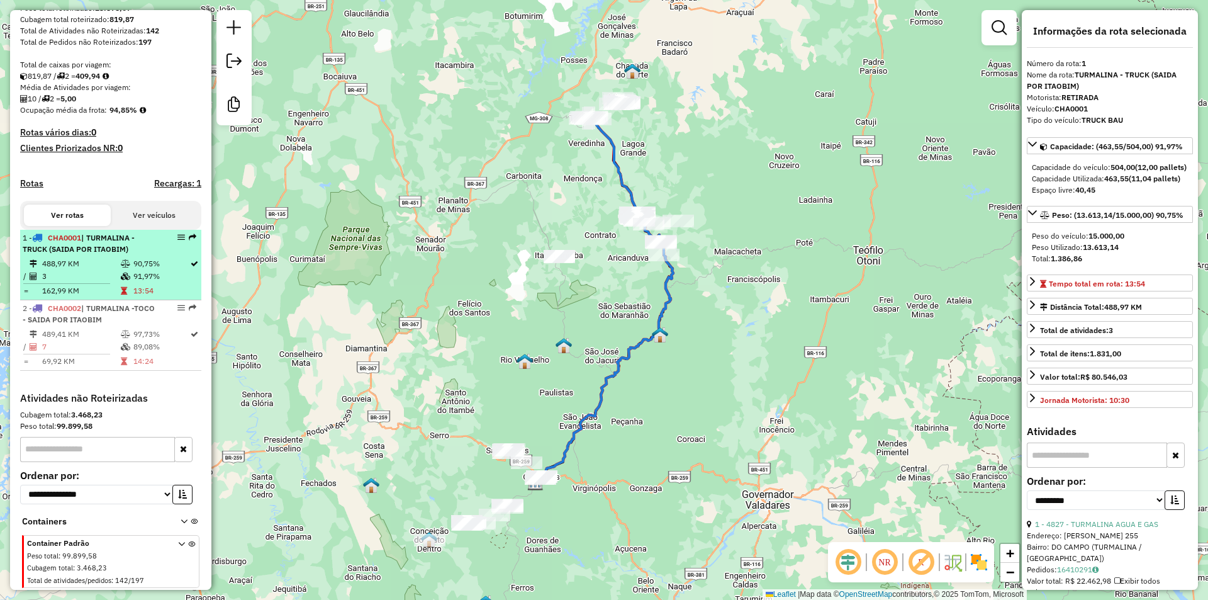
click at [122, 261] on icon at bounding box center [125, 264] width 9 height 8
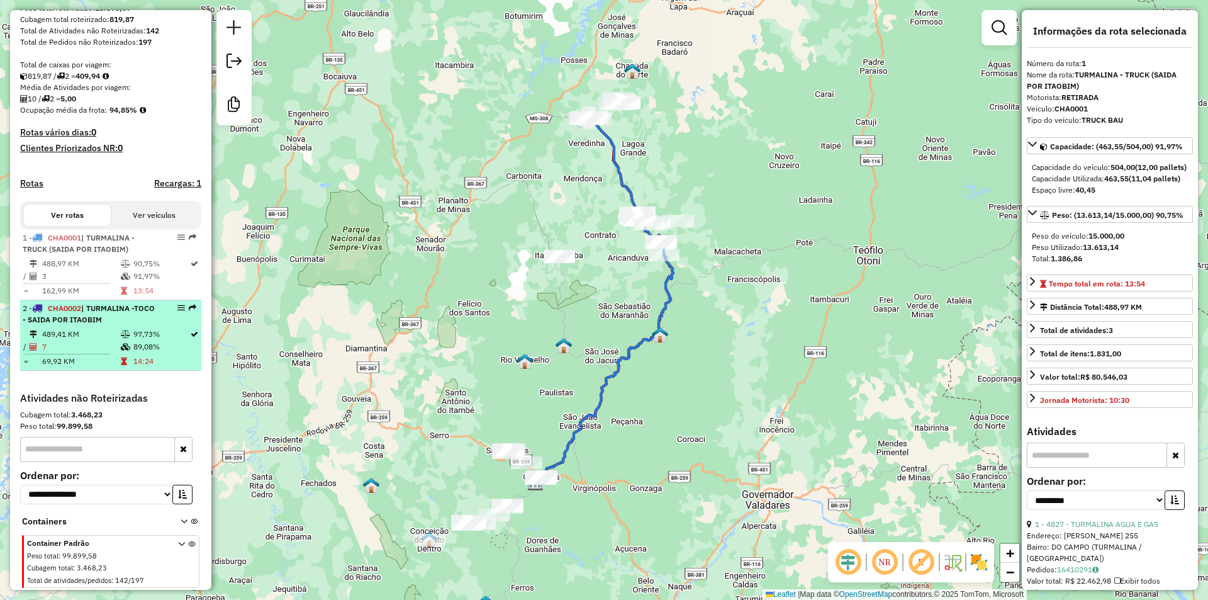
click at [107, 323] on span "| TURMALINA -TOCO - SAIDA POR ITAOBIM" at bounding box center [89, 313] width 132 height 21
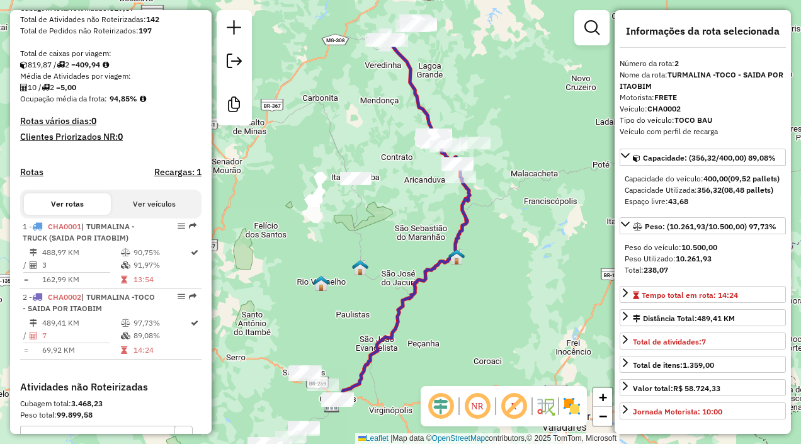
click at [336, 428] on div "Janela de atendimento Grade de atendimento Capacidade Transportadoras Veículos …" at bounding box center [400, 222] width 801 height 444
